Goal: Task Accomplishment & Management: Manage account settings

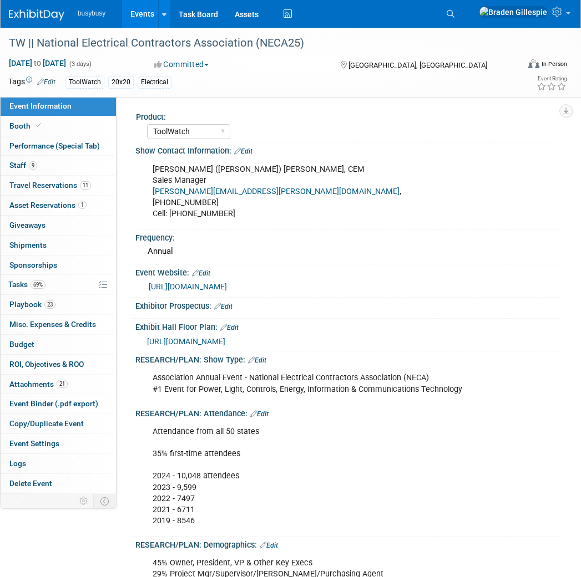
select select "ToolWatch"
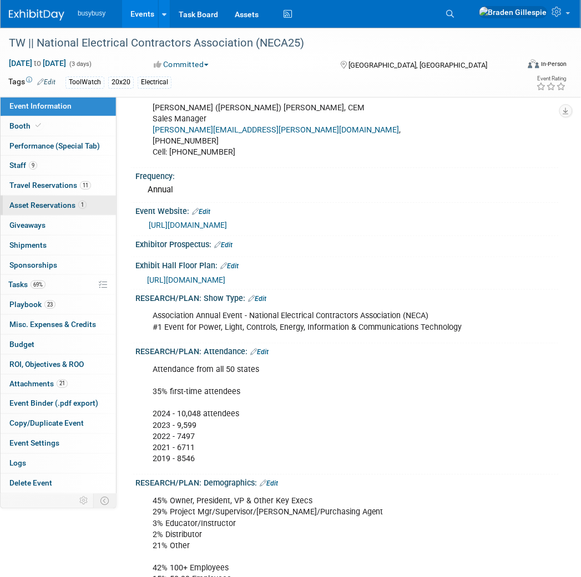
click at [75, 199] on link "1 Asset Reservations 1" at bounding box center [58, 205] width 115 height 19
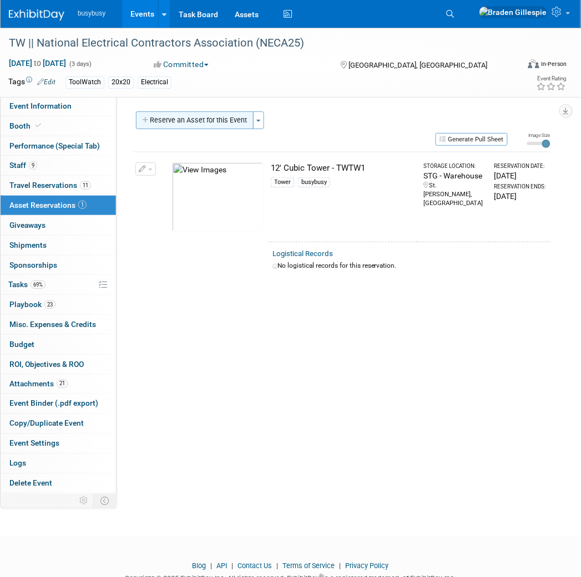
click at [206, 124] on button "Reserve an Asset for this Event" at bounding box center [195, 120] width 118 height 18
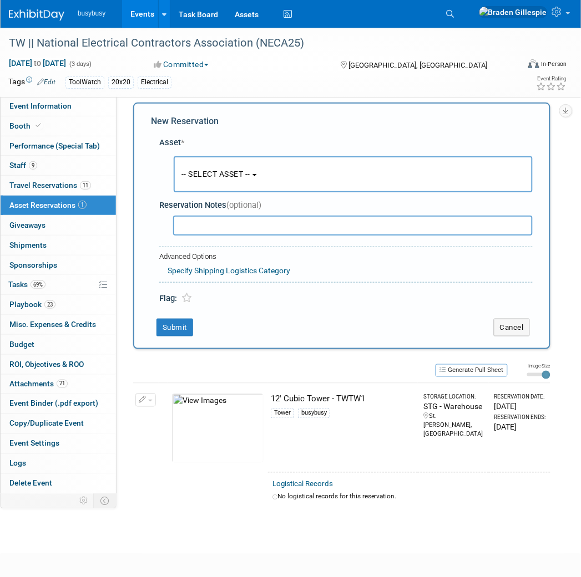
scroll to position [9, 0]
click at [230, 166] on button "-- SELECT ASSET --" at bounding box center [353, 174] width 359 height 36
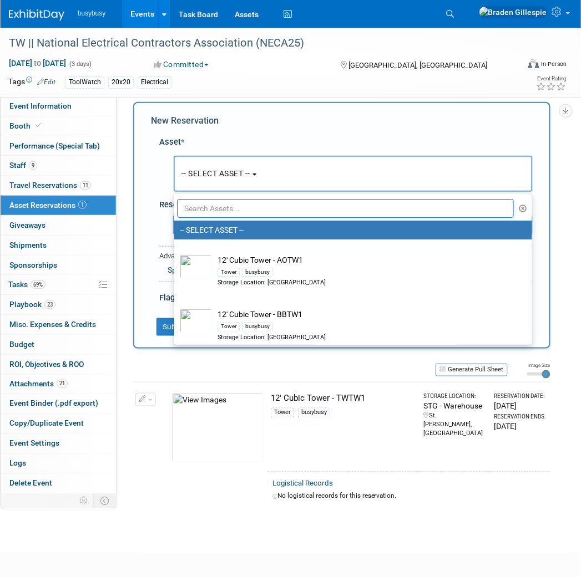
click at [226, 209] on input "text" at bounding box center [345, 208] width 337 height 19
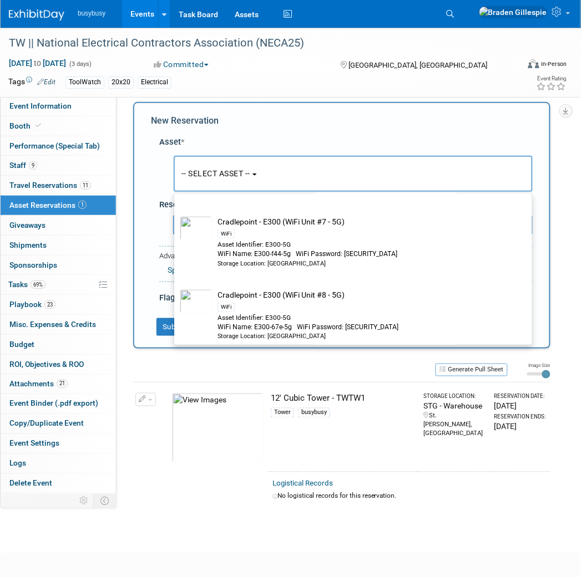
scroll to position [250, 0]
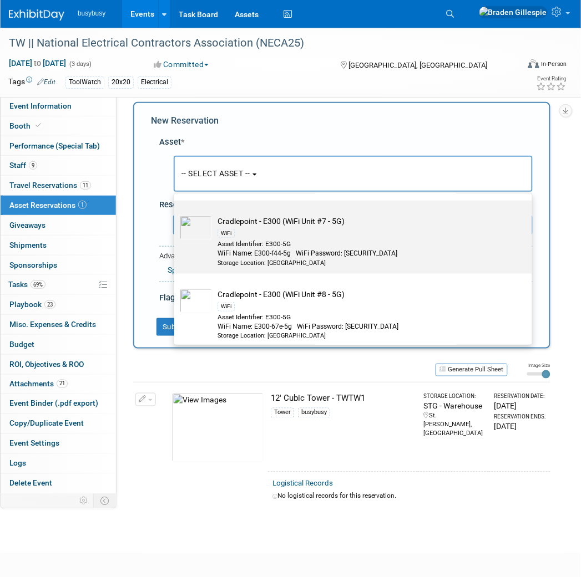
type input "e300"
click at [298, 250] on div "WiFi Name: E300-f44-5g WiFi Password: [SECURITY_DATA]" at bounding box center [363, 253] width 292 height 9
click at [176, 214] on input "Cradlepoint - E300 (WiFi Unit #7 - 5G) WiFi Asset Identifier: E300-5G WiFi Name…" at bounding box center [172, 210] width 7 height 7
select select "10723211"
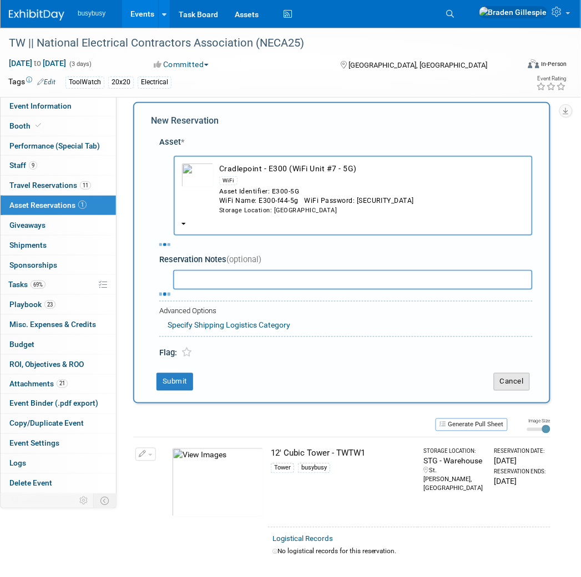
click at [508, 381] on button "Cancel" at bounding box center [512, 382] width 36 height 18
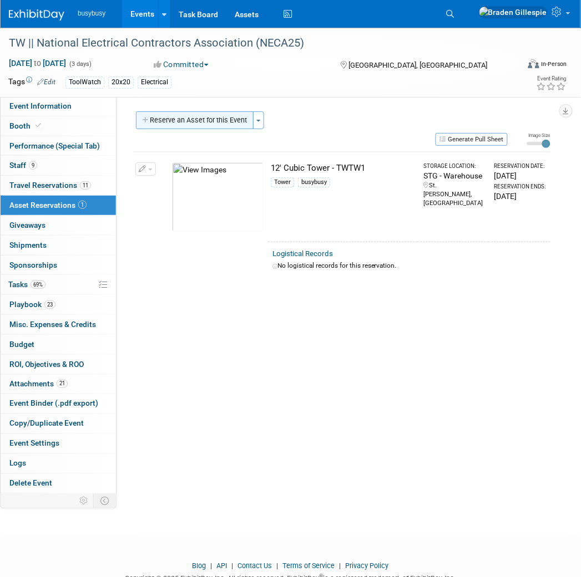
click at [220, 114] on button "Reserve an Asset for this Event" at bounding box center [195, 120] width 118 height 18
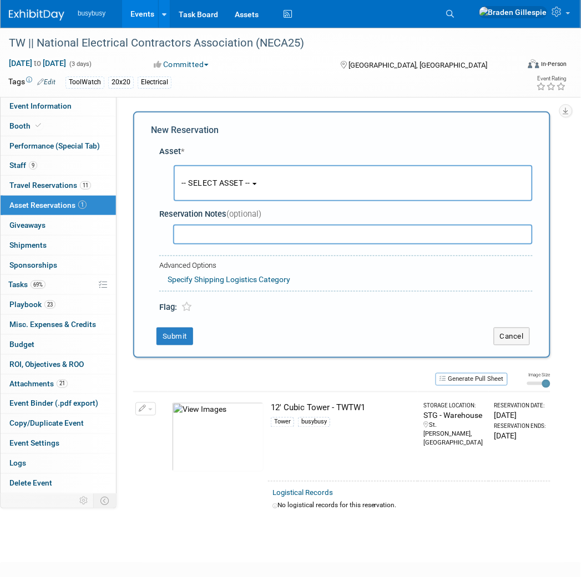
scroll to position [9, 0]
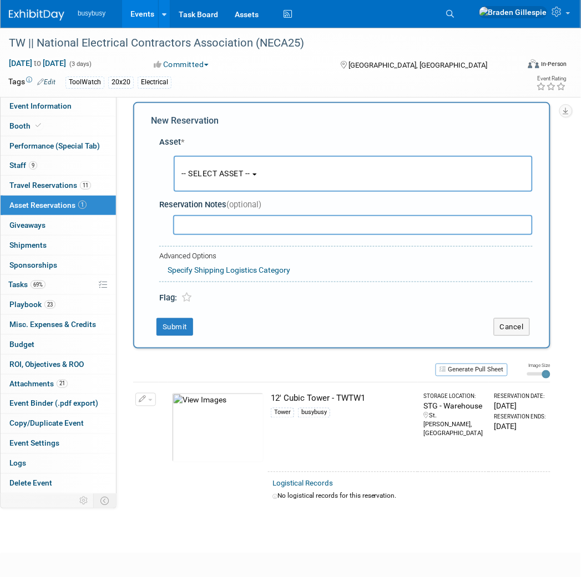
click at [239, 173] on span "-- SELECT ASSET --" at bounding box center [215, 173] width 69 height 9
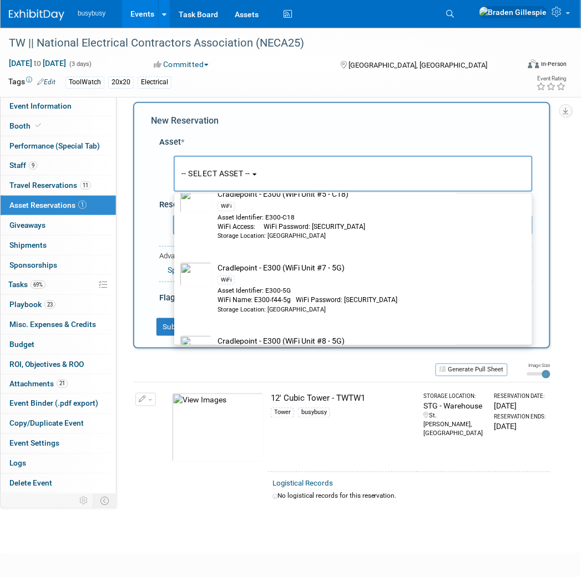
scroll to position [2130, 0]
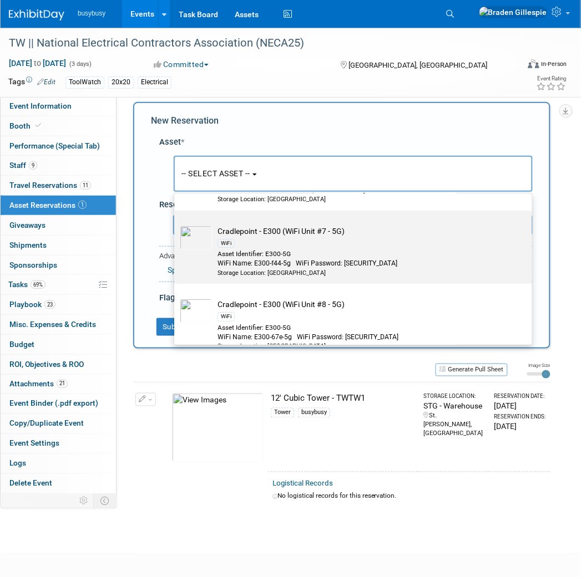
click at [330, 253] on div "Asset Identifier: E300-5G" at bounding box center [363, 254] width 292 height 9
click at [176, 224] on input "Cradlepoint - E300 (WiFi Unit #7 - 5G) WiFi Asset Identifier: E300-5G WiFi Name…" at bounding box center [172, 220] width 7 height 7
select select "10723211"
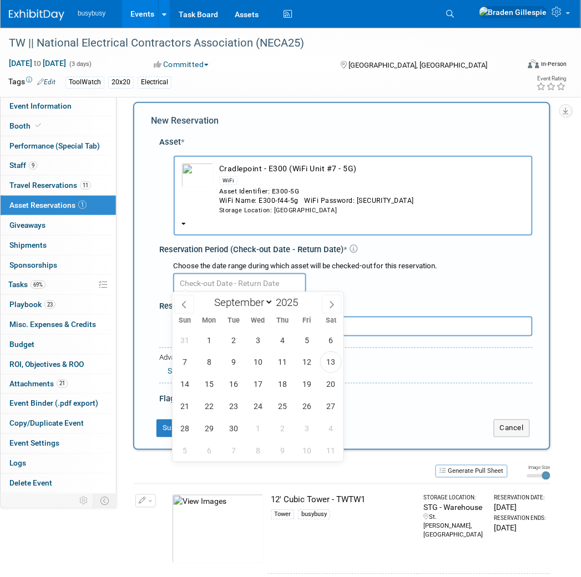
click at [259, 285] on input "text" at bounding box center [239, 283] width 133 height 20
click at [311, 359] on span "12" at bounding box center [307, 363] width 22 height 22
click at [225, 390] on span "16" at bounding box center [234, 385] width 22 height 22
type input "[DATE] to [DATE]"
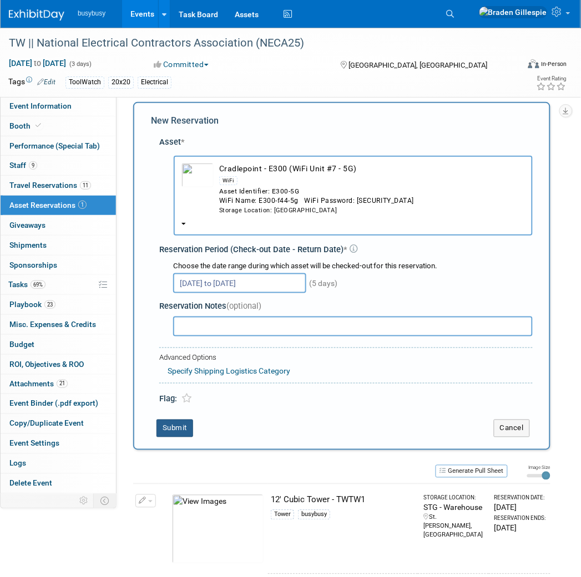
click at [179, 422] on button "Submit" at bounding box center [174, 429] width 37 height 18
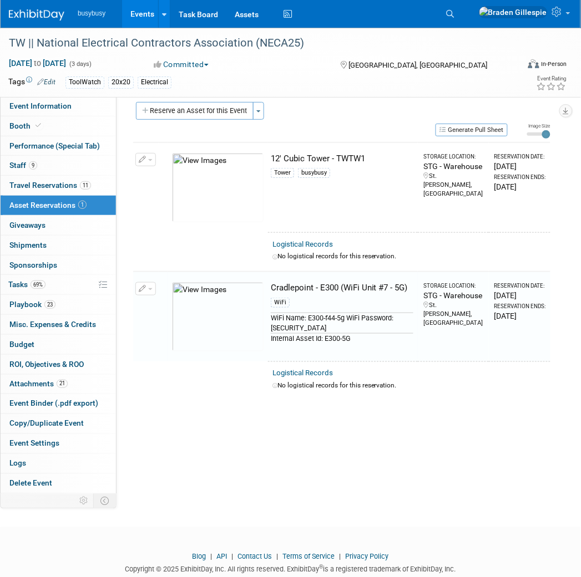
scroll to position [37, 0]
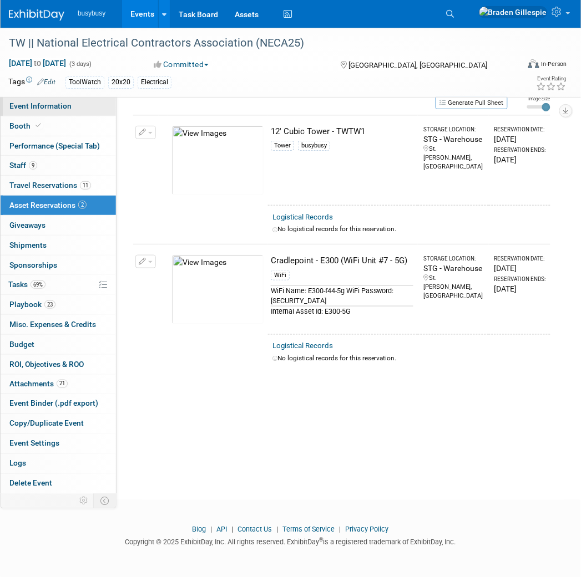
click at [55, 102] on span "Event Information" at bounding box center [40, 106] width 62 height 9
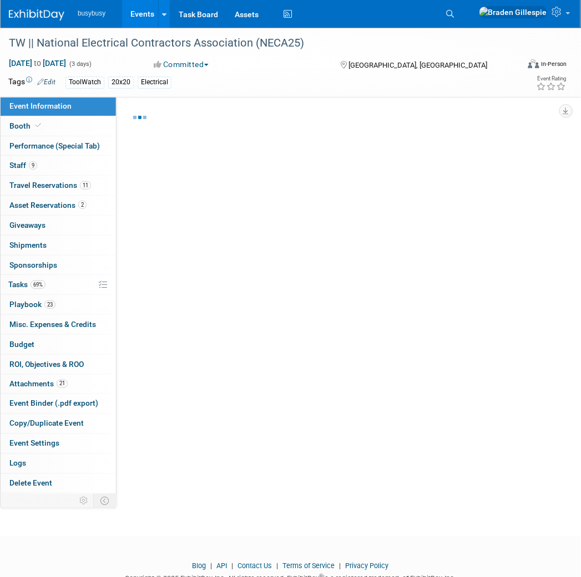
select select "ToolWatch"
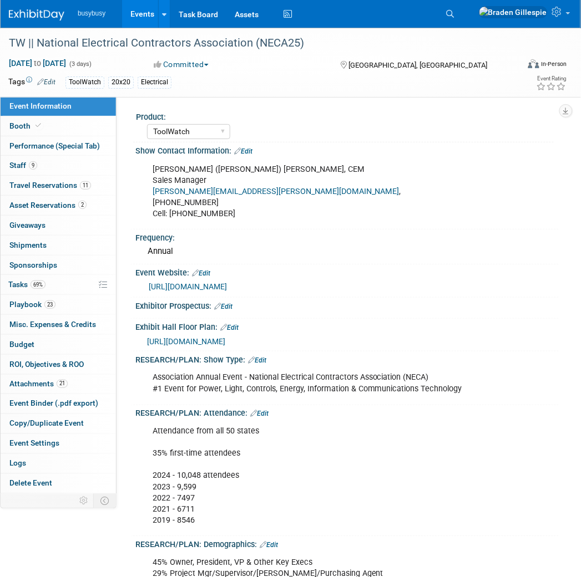
click at [225, 337] on span "[URL][DOMAIN_NAME]" at bounding box center [186, 341] width 78 height 9
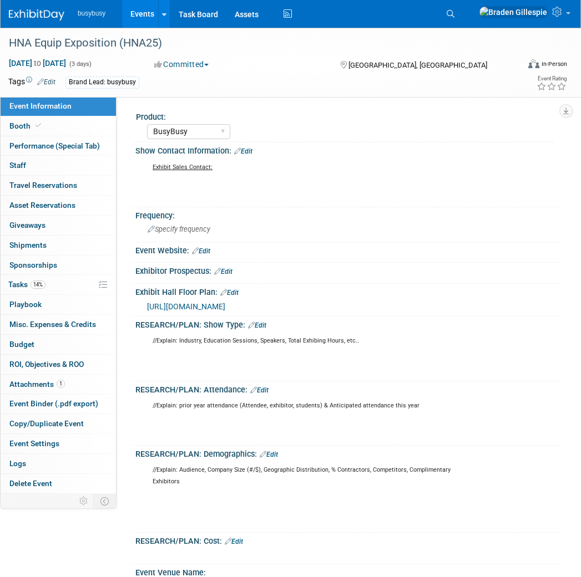
select select "BusyBusy"
